Goal: Check status: Check status

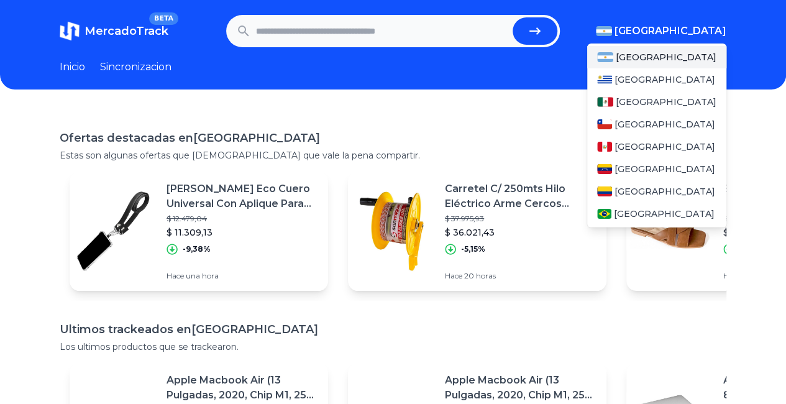
click at [696, 29] on span "[GEOGRAPHIC_DATA]" at bounding box center [671, 31] width 112 height 15
click at [664, 102] on div "[GEOGRAPHIC_DATA]" at bounding box center [657, 102] width 139 height 22
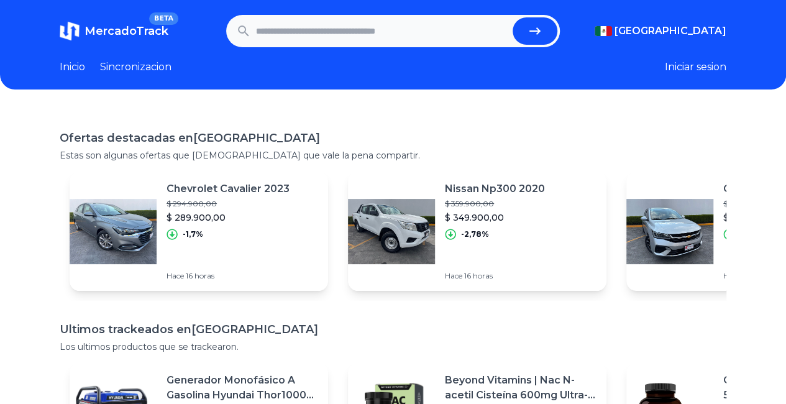
click at [762, 45] on header "MercadoTrack BETA Mexico Argentina Uruguay Mexico Chile Peru Venezuela Colombia…" at bounding box center [393, 45] width 786 height 90
click at [727, 63] on button "Iniciar sesion" at bounding box center [696, 67] width 62 height 15
click at [444, 22] on input "text" at bounding box center [382, 30] width 252 height 27
paste input "**********"
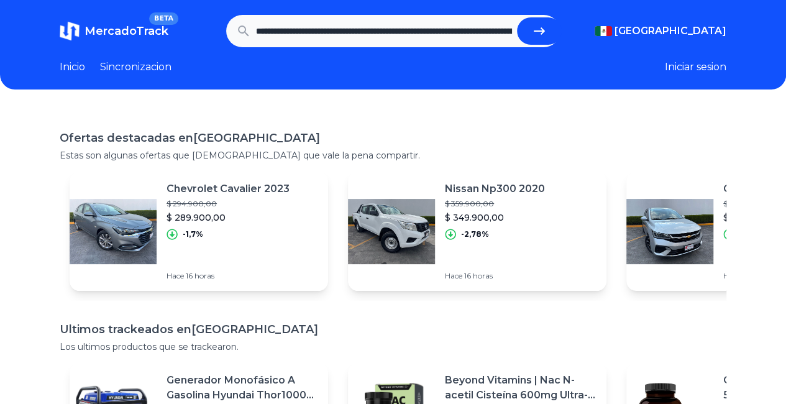
click at [109, 35] on span "MercadoTrack" at bounding box center [127, 31] width 84 height 14
click at [547, 26] on icon "submit" at bounding box center [539, 31] width 15 height 15
type input "**********"
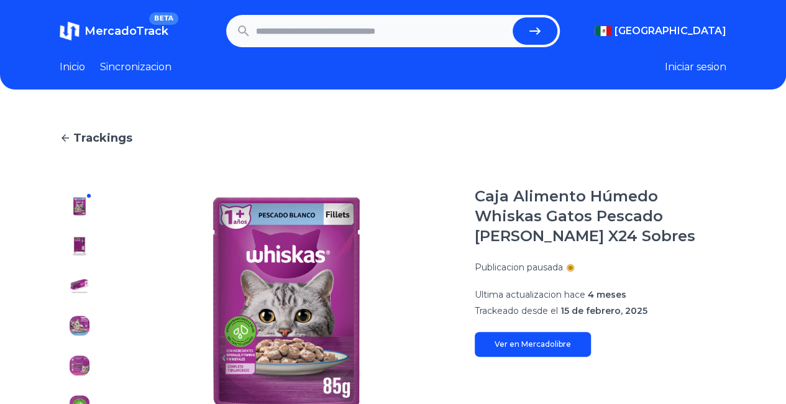
click at [475, 34] on input "text" at bounding box center [382, 30] width 252 height 27
paste input "**********"
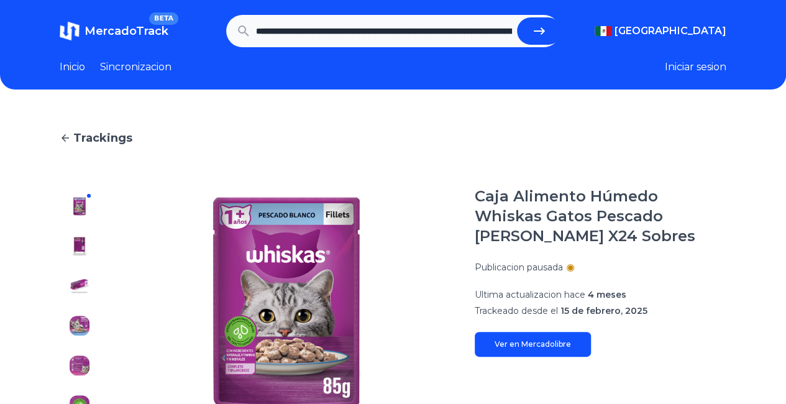
click at [545, 30] on icon "submit" at bounding box center [539, 30] width 11 height 7
type input "**********"
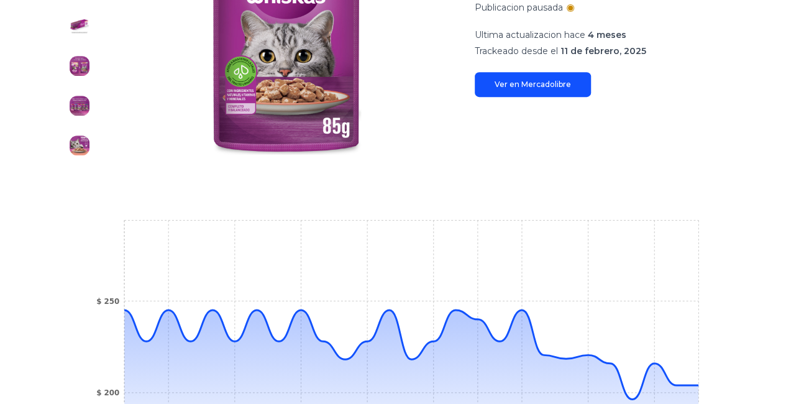
scroll to position [259, 0]
click at [537, 80] on link "Ver en Mercadolibre" at bounding box center [533, 85] width 116 height 25
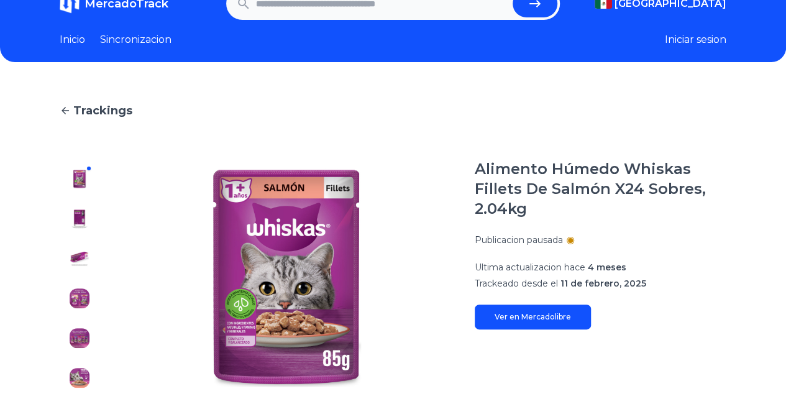
scroll to position [0, 0]
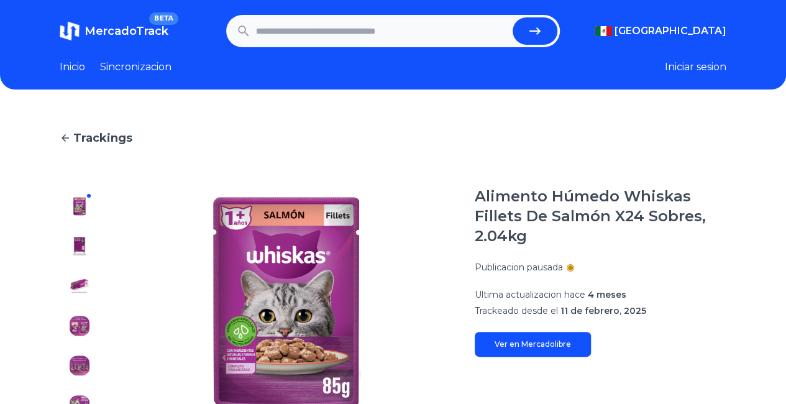
click at [622, 279] on div "Alimento Húmedo Whiskas Fillets De Salmón X24 Sobres, 2.04kg Publicacion pausad…" at bounding box center [601, 272] width 252 height 170
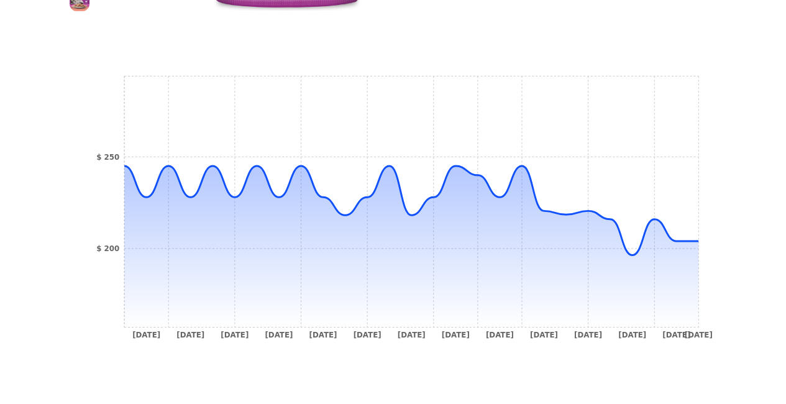
scroll to position [406, 0]
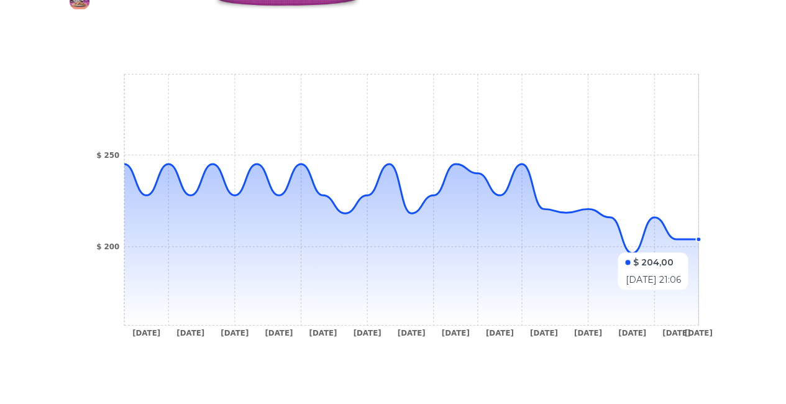
click at [699, 246] on icon at bounding box center [411, 244] width 574 height 161
click at [709, 336] on tspan "[DATE]" at bounding box center [699, 332] width 28 height 9
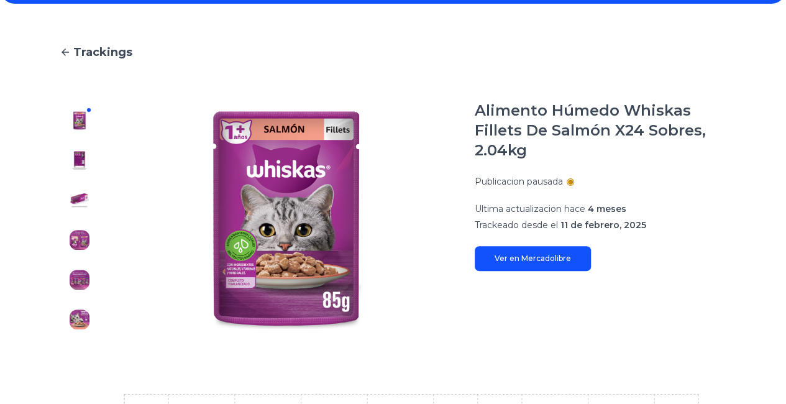
scroll to position [0, 0]
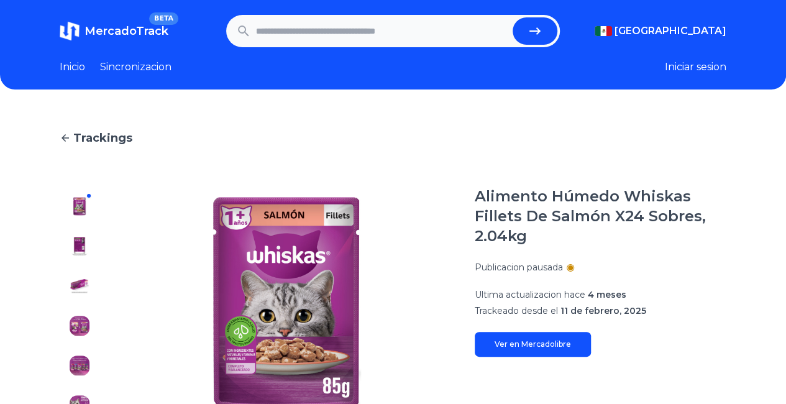
click at [162, 62] on link "Sincronizacion" at bounding box center [135, 67] width 71 height 15
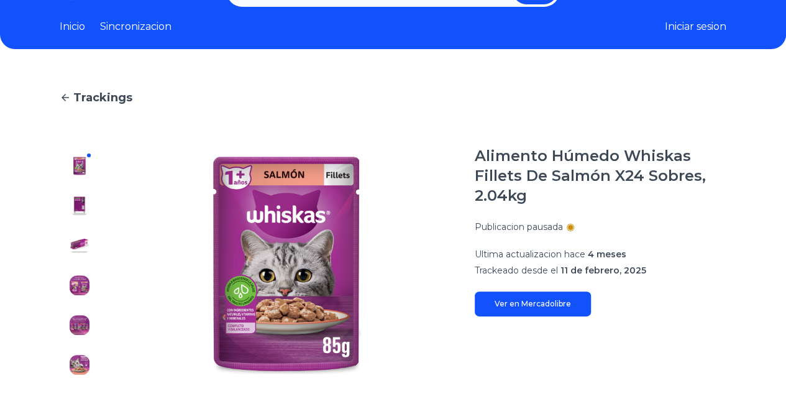
scroll to position [29, 0]
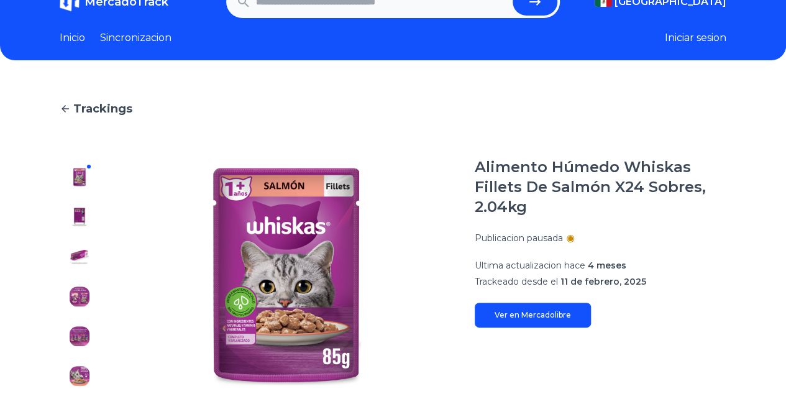
click at [71, 42] on link "Inicio" at bounding box center [72, 37] width 25 height 15
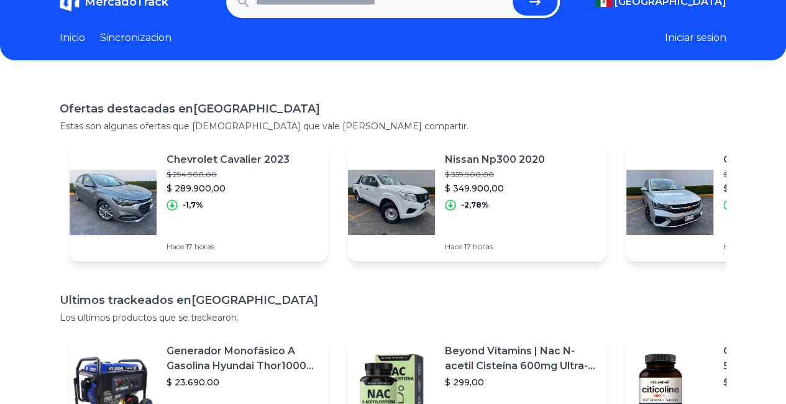
click at [124, 39] on link "Sincronizacion" at bounding box center [135, 37] width 71 height 15
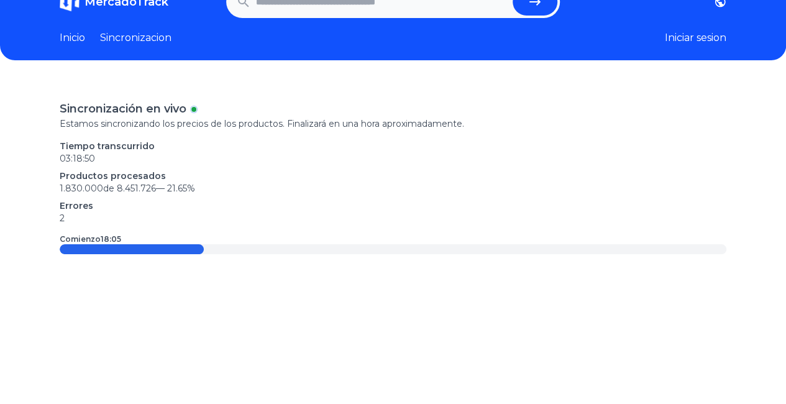
click at [183, 246] on div at bounding box center [132, 249] width 144 height 10
